Goal: Task Accomplishment & Management: Complete application form

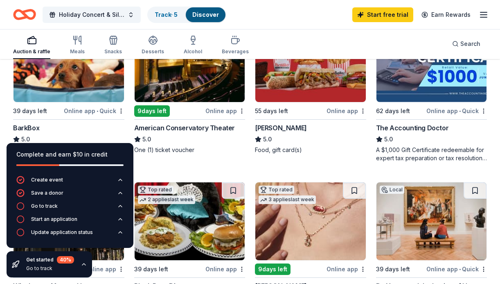
scroll to position [434, 0]
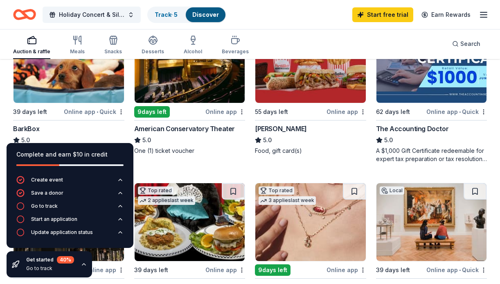
click at [169, 79] on img at bounding box center [190, 64] width 111 height 78
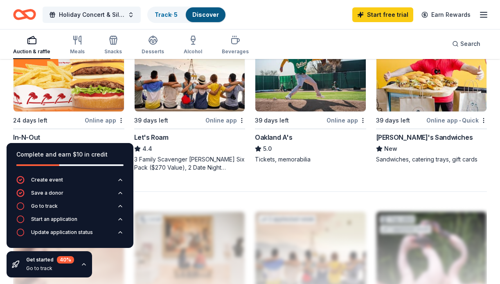
scroll to position [738, 0]
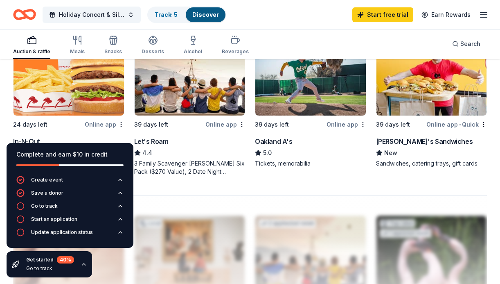
click at [48, 91] on img at bounding box center [69, 77] width 111 height 78
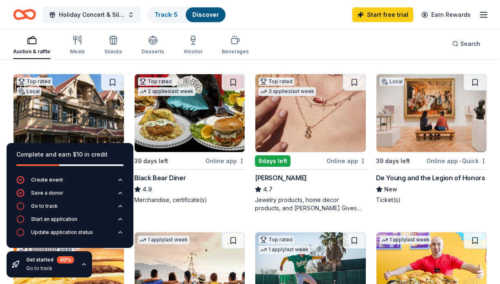
scroll to position [549, 0]
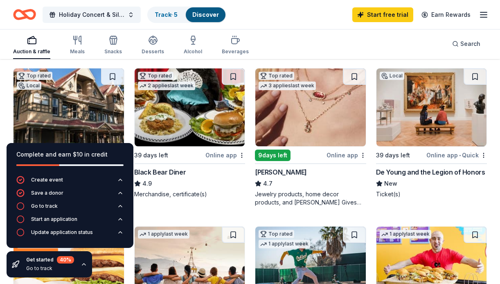
click at [181, 110] on img at bounding box center [190, 107] width 111 height 78
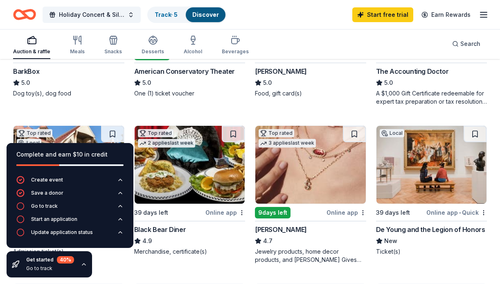
scroll to position [491, 0]
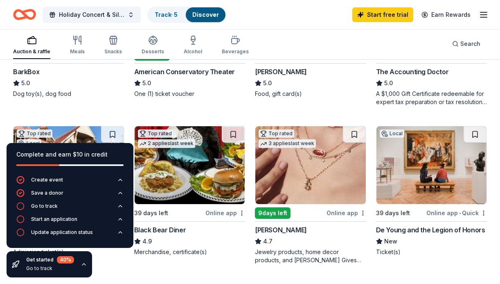
click at [422, 174] on img at bounding box center [432, 165] width 111 height 78
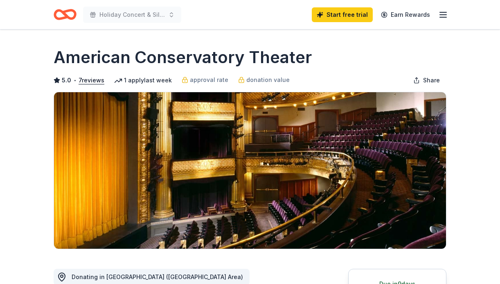
scroll to position [147, 0]
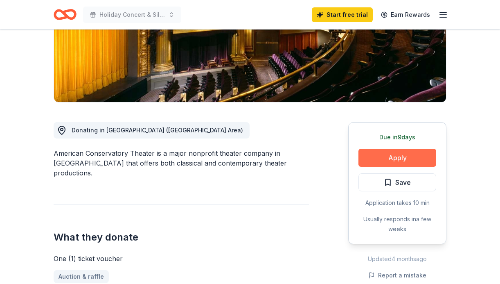
click at [397, 156] on button "Apply" at bounding box center [398, 158] width 78 height 18
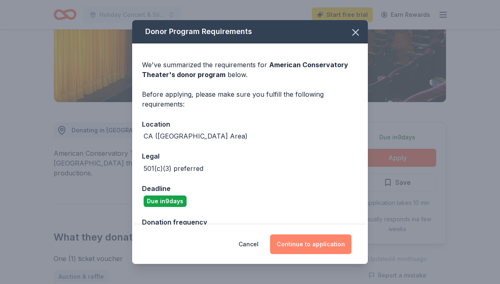
click at [313, 242] on button "Continue to application" at bounding box center [310, 244] width 81 height 20
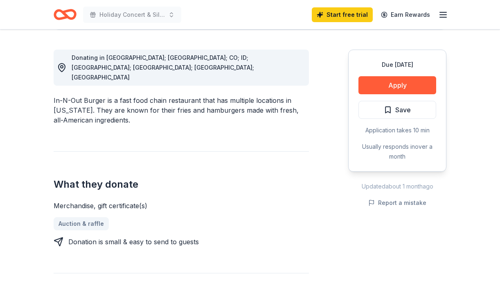
scroll to position [220, 0]
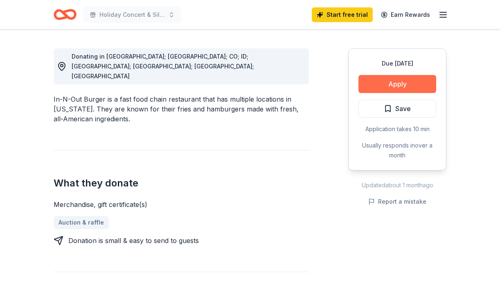
click at [400, 82] on button "Apply" at bounding box center [398, 84] width 78 height 18
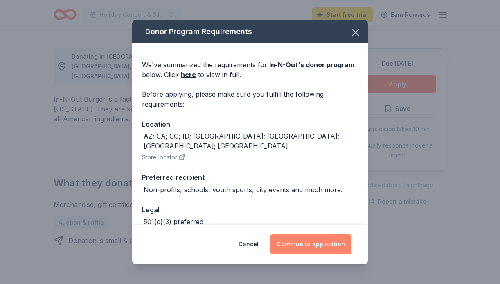
click at [310, 244] on button "Continue to application" at bounding box center [310, 244] width 81 height 20
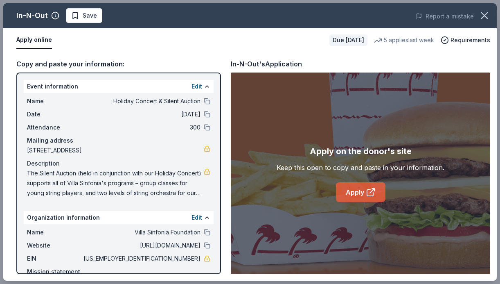
click at [355, 192] on link "Apply" at bounding box center [361, 192] width 50 height 20
click at [359, 193] on link "Apply" at bounding box center [361, 192] width 50 height 20
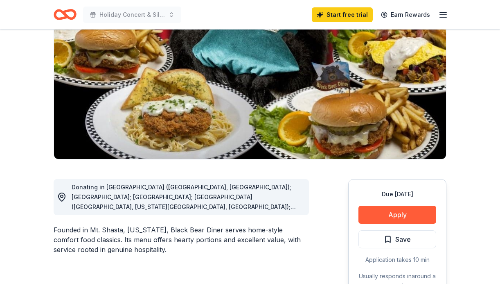
scroll to position [105, 0]
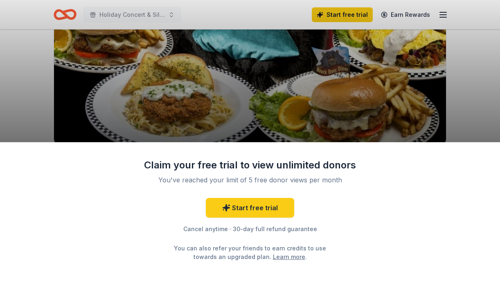
click at [432, 112] on div "Claim your free trial to view unlimited donors You've reached your limit of 5 f…" at bounding box center [250, 142] width 500 height 284
click at [470, 84] on div "Claim your free trial to view unlimited donors You've reached your limit of 5 f…" at bounding box center [250, 142] width 500 height 284
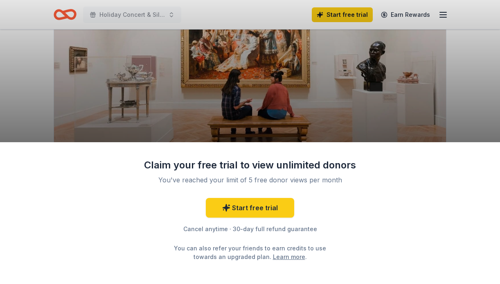
scroll to position [107, 0]
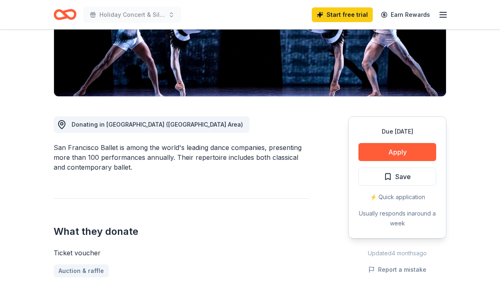
scroll to position [158, 0]
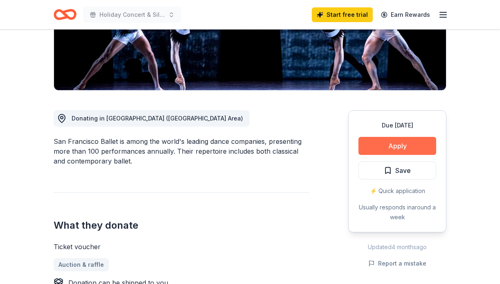
click at [396, 148] on button "Apply" at bounding box center [398, 146] width 78 height 18
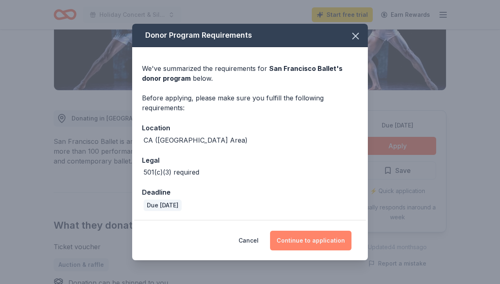
click at [316, 242] on button "Continue to application" at bounding box center [310, 241] width 81 height 20
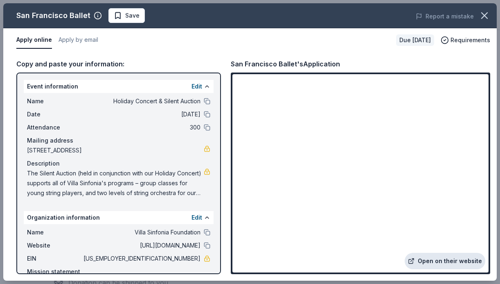
click at [448, 262] on link "Open on their website" at bounding box center [445, 261] width 81 height 16
